Goal: Task Accomplishment & Management: Use online tool/utility

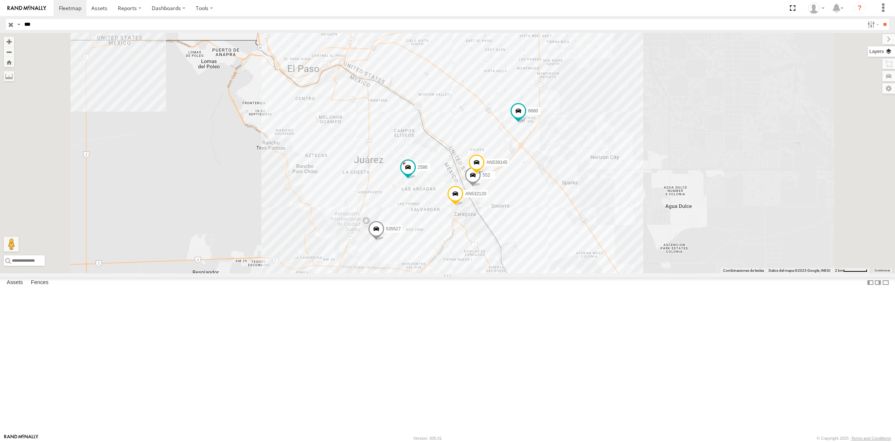
click at [891, 52] on label at bounding box center [881, 51] width 27 height 10
click at [0, 0] on span "Basemaps" at bounding box center [0, 0] width 0 height 0
click at [0, 0] on span "Satellite + Roadmap" at bounding box center [0, 0] width 0 height 0
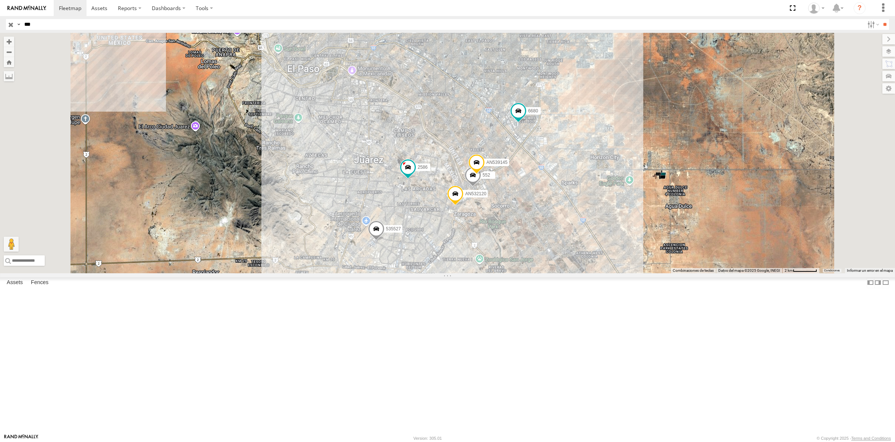
click at [0, 0] on span "Overlays" at bounding box center [0, 0] width 0 height 0
click at [0, 0] on div "Fences" at bounding box center [0, 0] width 0 height 0
click at [0, 0] on div "552" at bounding box center [0, 0] width 0 height 0
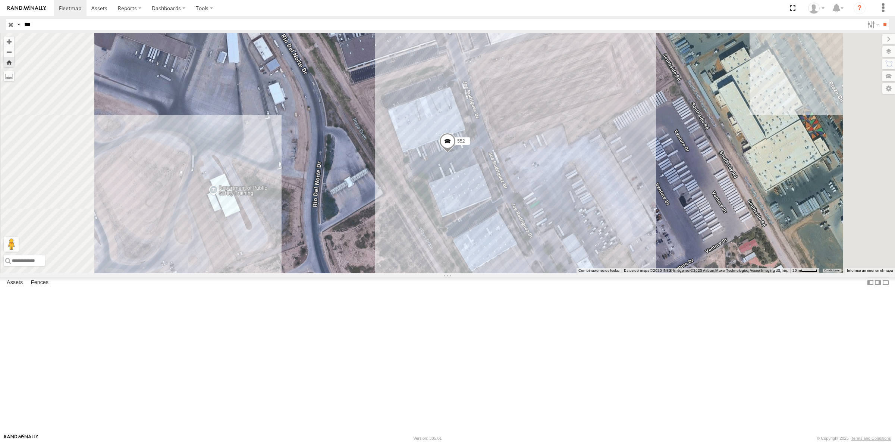
click at [0, 0] on span "Fences" at bounding box center [0, 0] width 0 height 0
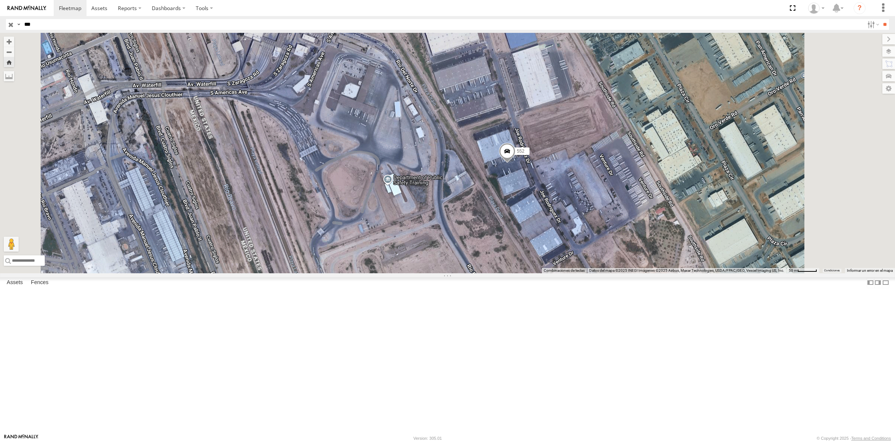
click at [516, 163] on span at bounding box center [507, 153] width 16 height 20
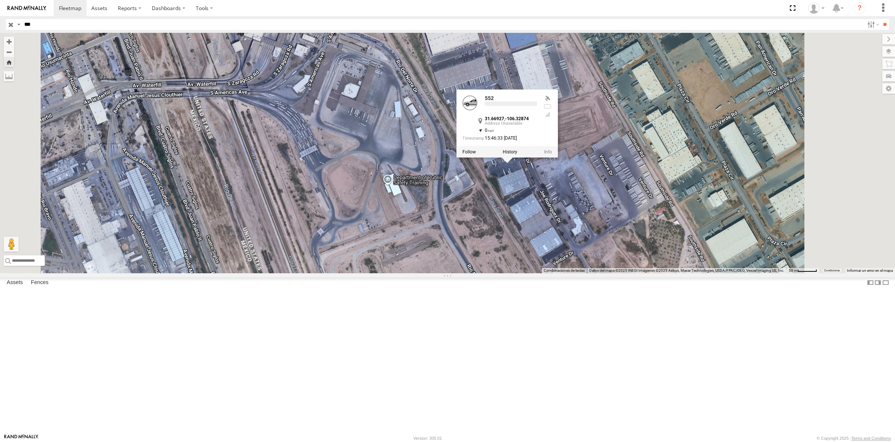
click at [517, 154] on label at bounding box center [510, 151] width 15 height 5
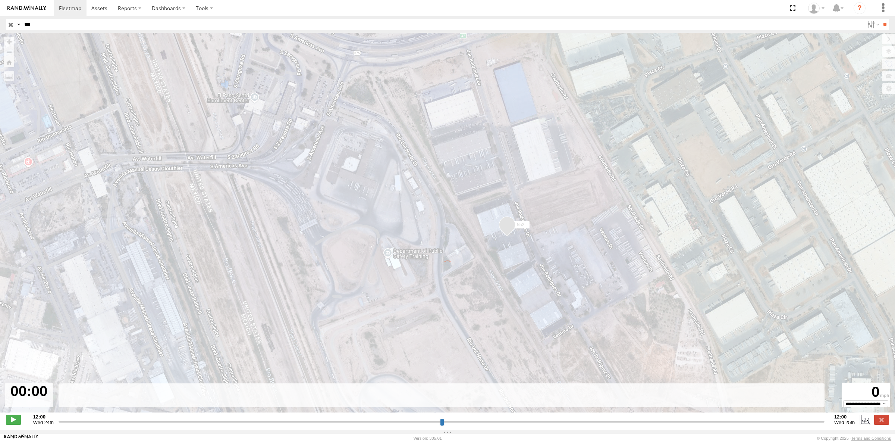
click at [775, 425] on input "range" at bounding box center [442, 421] width 766 height 7
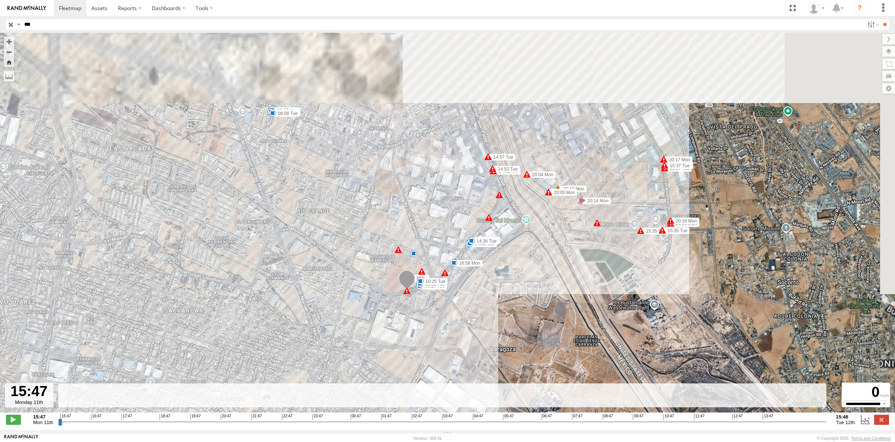
drag, startPoint x: 498, startPoint y: 231, endPoint x: 429, endPoint y: 347, distance: 135.6
click at [429, 347] on div "552 20:13 Mon 20:14 Mon 20:14 Mon 20:42 Mon 20:50 Mon 21:08 Mon 21:08 Mon 21:43…" at bounding box center [447, 226] width 895 height 387
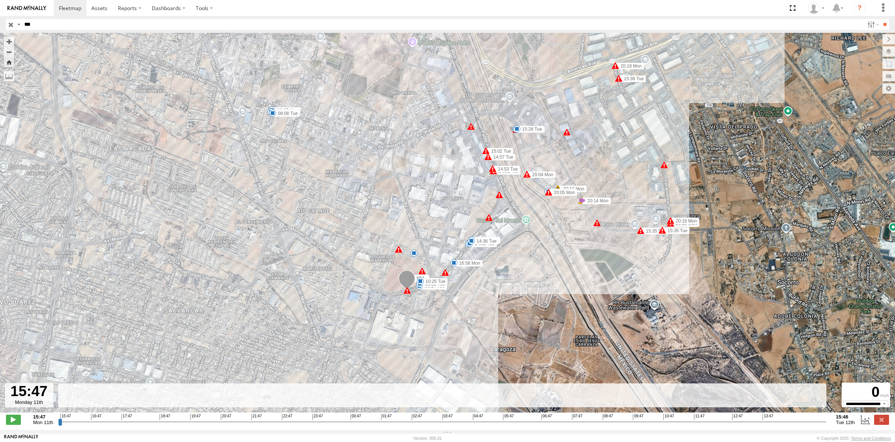
click at [774, 419] on div "15:47 16:47 17:47 18:47 19:47 20:47 21:47 22:47 23:47 00:47 01:47 02:47 03:47 0…" at bounding box center [442, 416] width 764 height 5
click at [774, 425] on input "range" at bounding box center [442, 421] width 768 height 7
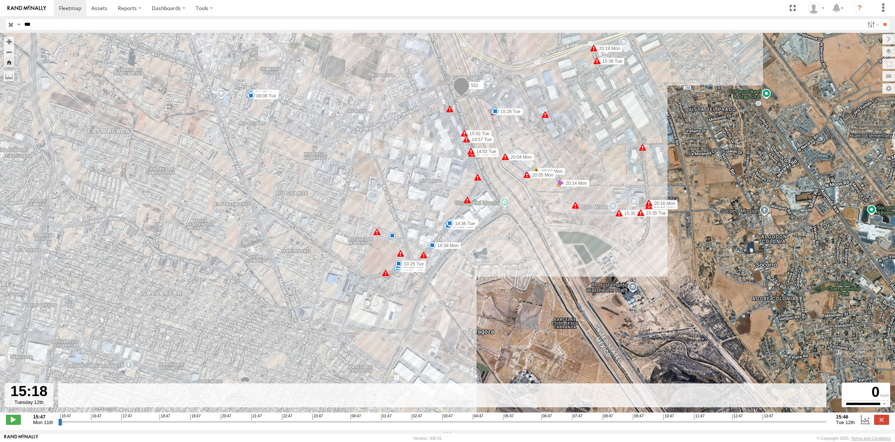
drag, startPoint x: 776, startPoint y: 424, endPoint x: 809, endPoint y: 426, distance: 33.6
click at [809, 425] on input "range" at bounding box center [442, 421] width 768 height 7
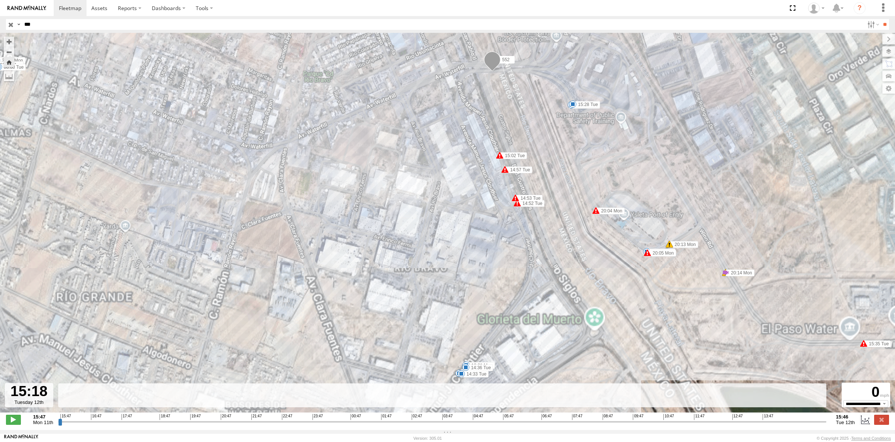
drag, startPoint x: 469, startPoint y: 106, endPoint x: 366, endPoint y: 265, distance: 189.3
click at [366, 265] on div "552 20:13 Mon 20:14 Mon 20:14 Mon 20:42 Mon 20:50 Mon 21:08 Mon 21:08 Mon 21:43…" at bounding box center [447, 226] width 895 height 387
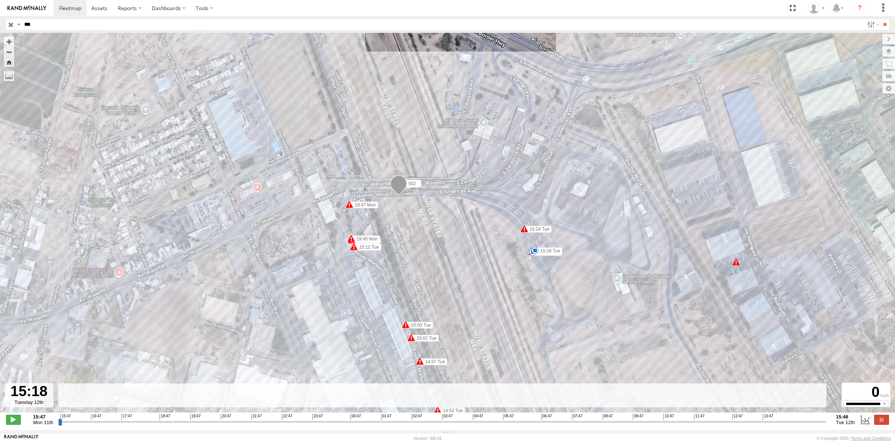
click at [783, 425] on input "range" at bounding box center [442, 421] width 768 height 7
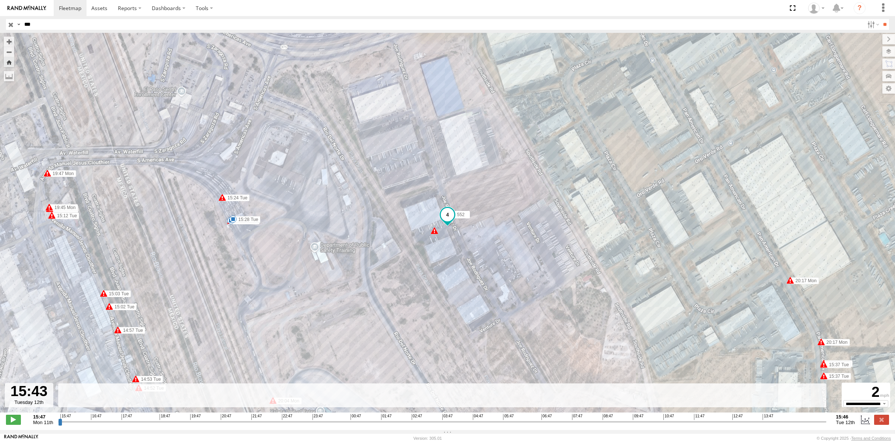
drag, startPoint x: 783, startPoint y: 426, endPoint x: 823, endPoint y: 423, distance: 40.0
type input "**********"
click at [823, 423] on input "range" at bounding box center [442, 421] width 768 height 7
click at [11, 26] on input "button" at bounding box center [11, 24] width 10 height 11
